Goal: Information Seeking & Learning: Learn about a topic

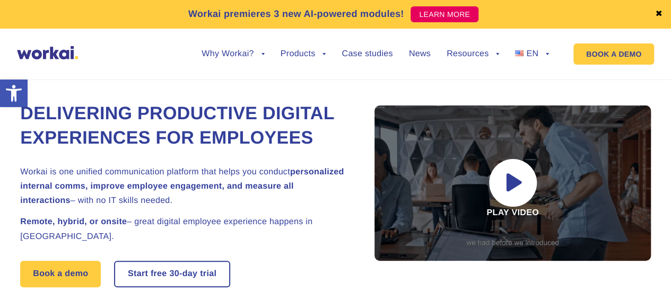
click at [661, 13] on link "✖" at bounding box center [658, 14] width 7 height 8
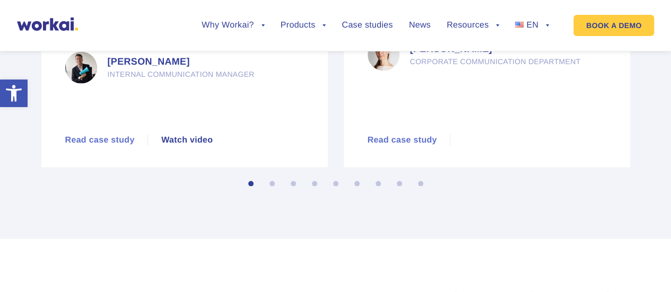
scroll to position [5083, 0]
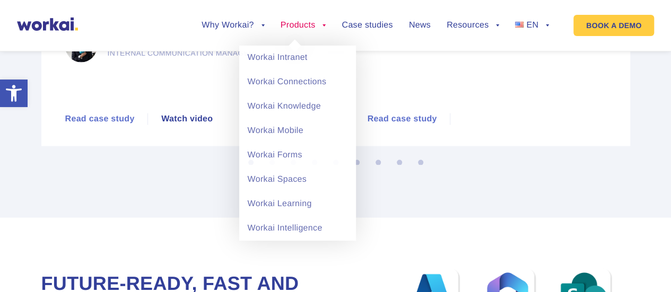
click at [319, 28] on link "Products" at bounding box center [304, 25] width 46 height 8
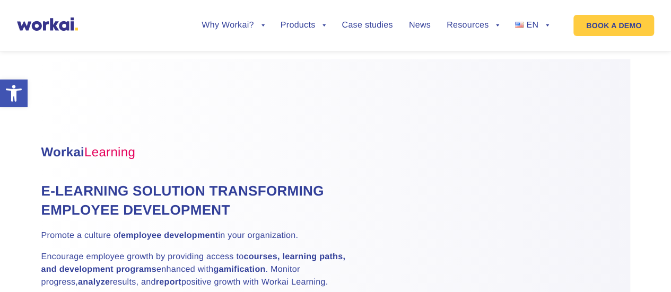
scroll to position [0, 0]
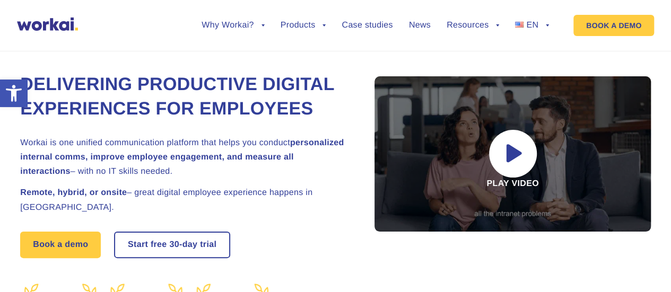
click at [328, 24] on ul "Why Workai? back Why Workai? Intranet ROI calculator Security Products back Wor…" at bounding box center [367, 25] width 363 height 40
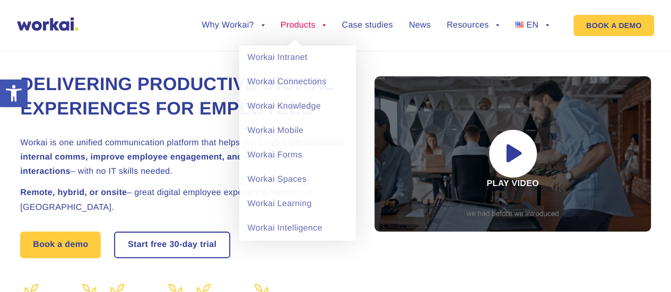
click at [318, 28] on link "Products" at bounding box center [304, 25] width 46 height 8
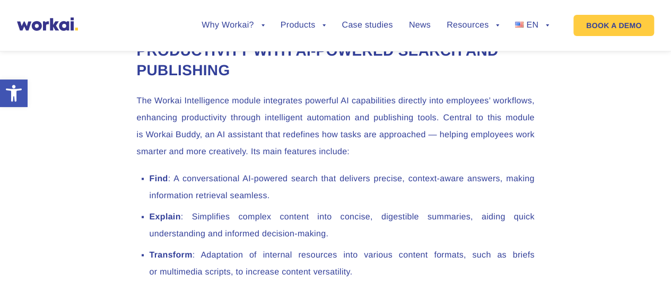
scroll to position [328, 0]
